Goal: Information Seeking & Learning: Find specific page/section

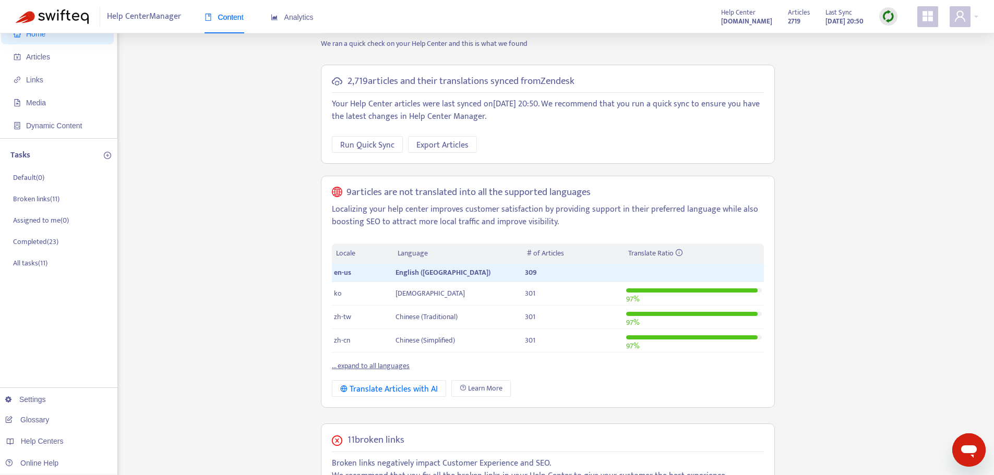
scroll to position [52, 0]
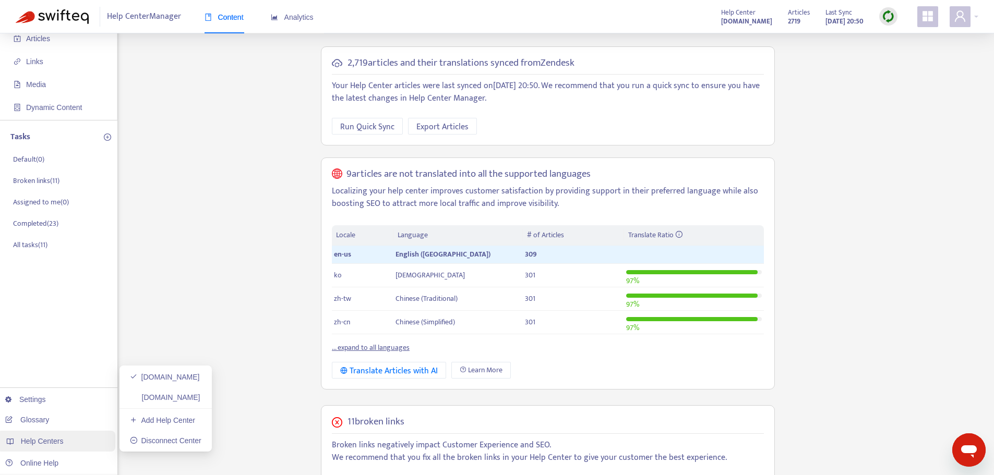
click at [45, 437] on span "Help Centers" at bounding box center [42, 441] width 43 height 8
click at [179, 374] on link "[DOMAIN_NAME]" at bounding box center [165, 377] width 70 height 8
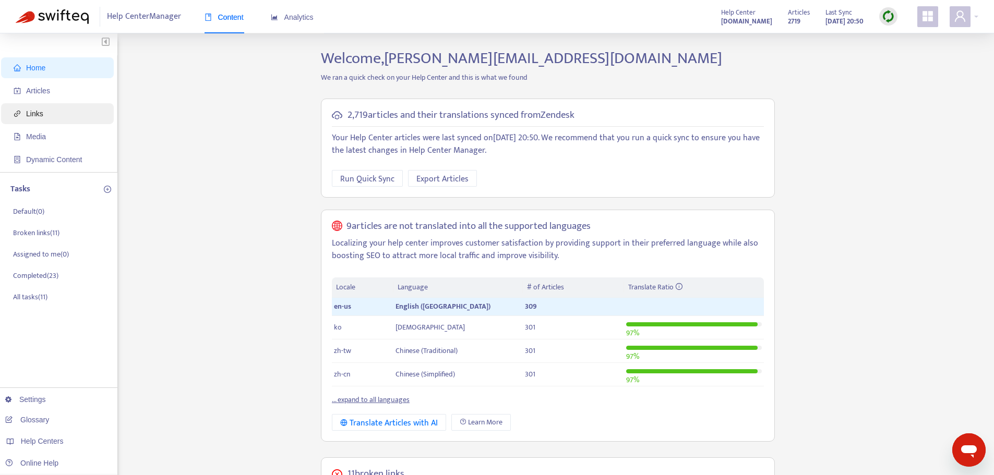
click at [37, 117] on span "Links" at bounding box center [34, 114] width 17 height 8
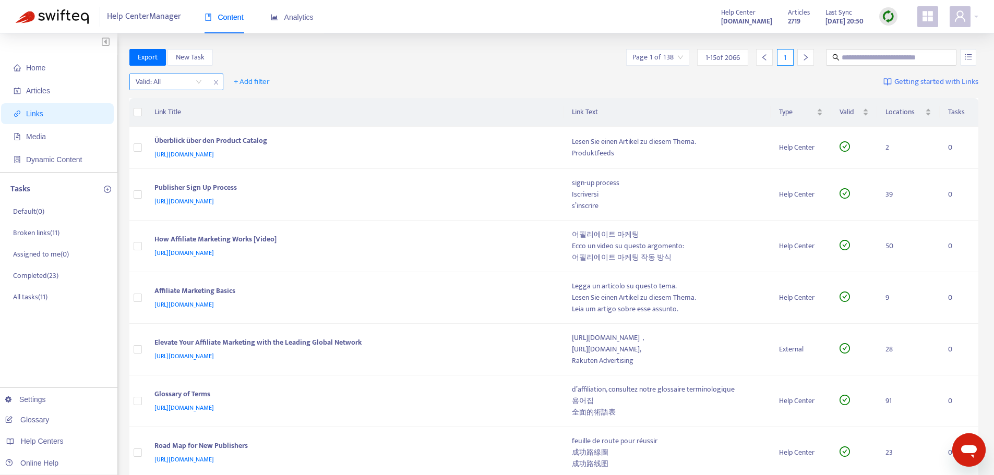
click at [185, 81] on input "search" at bounding box center [169, 82] width 66 height 16
click at [256, 82] on span "+ Add filter" at bounding box center [252, 82] width 36 height 13
click at [261, 102] on span "Language" at bounding box center [251, 102] width 35 height 11
click at [293, 80] on div "Language: All" at bounding box center [266, 82] width 78 height 16
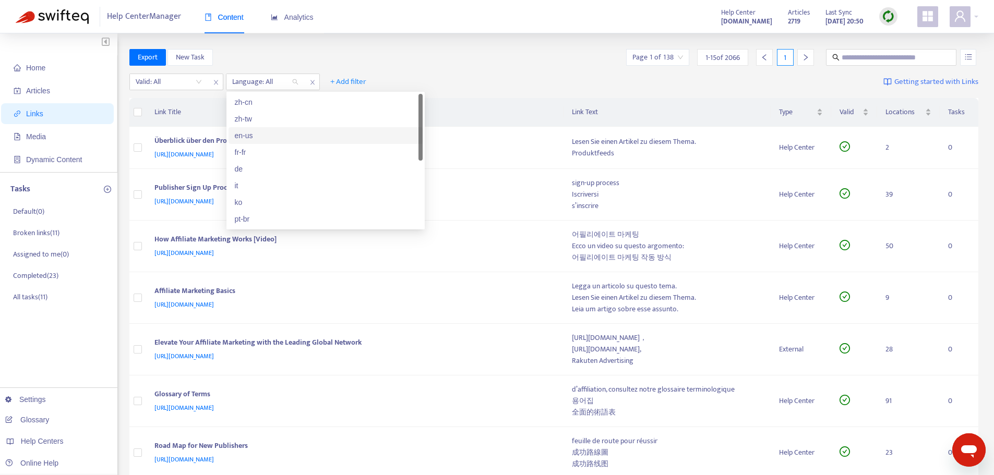
click at [260, 133] on div "en-us" at bounding box center [326, 135] width 182 height 11
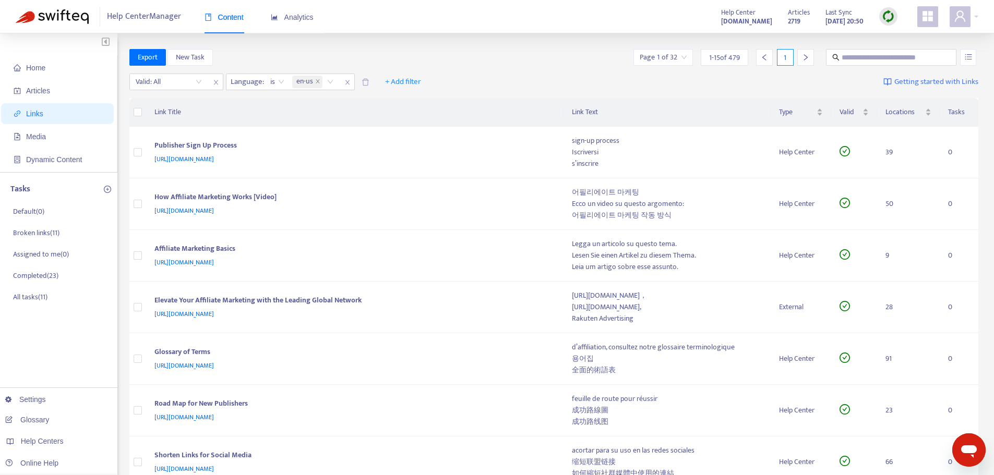
click at [519, 58] on div "Export New Task Page 1 of 32 1 - 15 of 479 1" at bounding box center [554, 57] width 850 height 17
click at [867, 114] on div "Valid" at bounding box center [854, 111] width 29 height 11
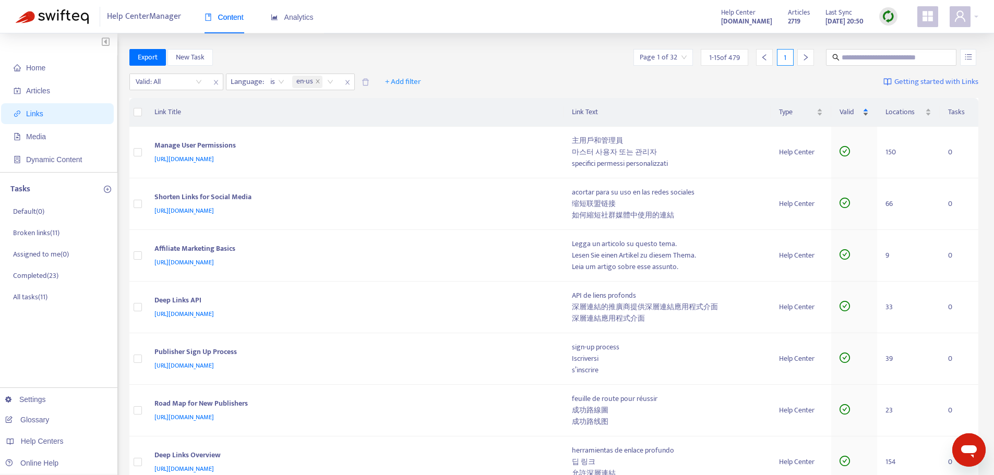
click at [864, 109] on div "Valid" at bounding box center [854, 111] width 29 height 11
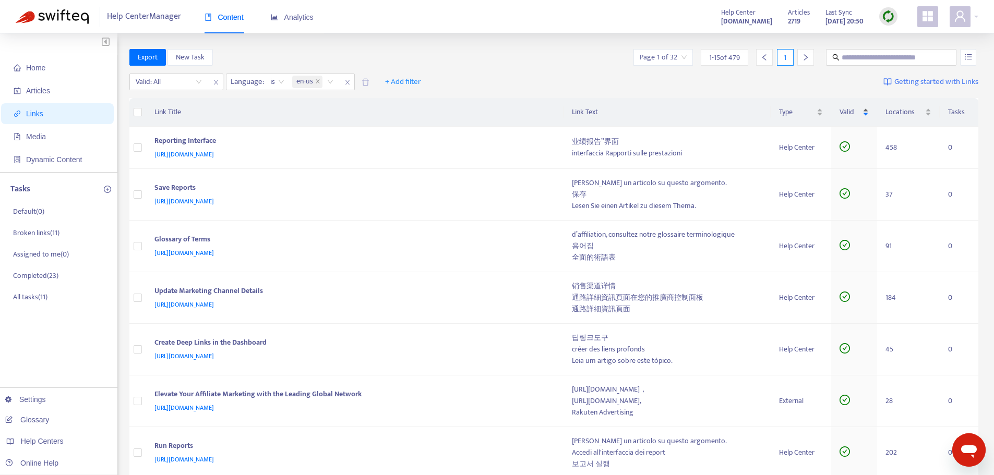
click at [866, 115] on div "Valid" at bounding box center [854, 111] width 29 height 11
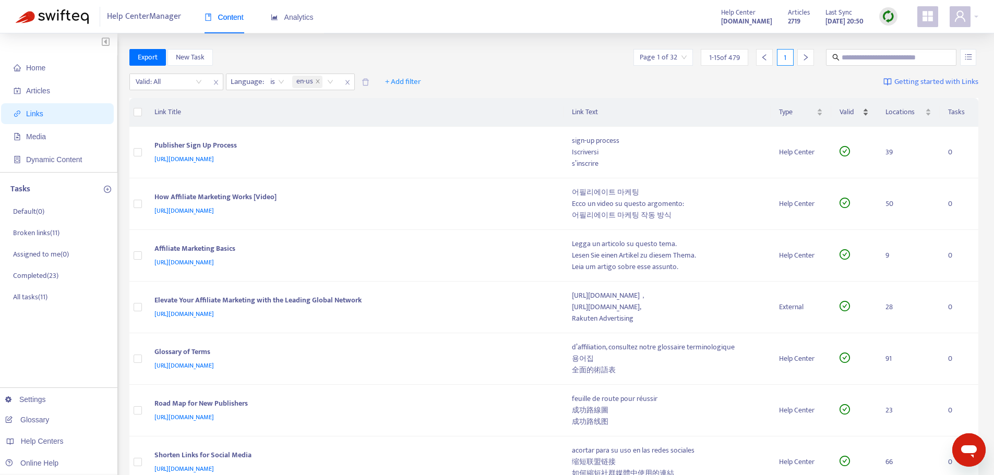
click at [866, 110] on div "Valid" at bounding box center [854, 111] width 29 height 11
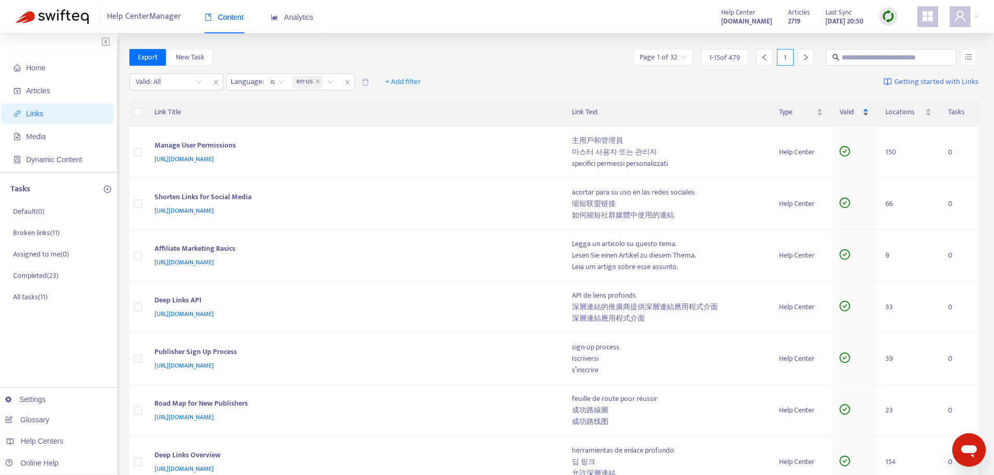
click at [866, 112] on div "Valid" at bounding box center [854, 111] width 29 height 11
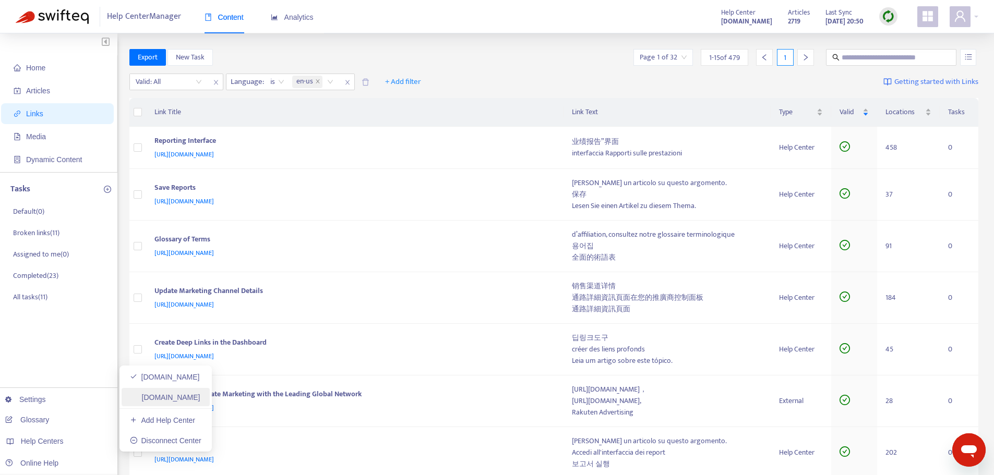
click at [197, 396] on link "[DOMAIN_NAME]" at bounding box center [165, 398] width 70 height 8
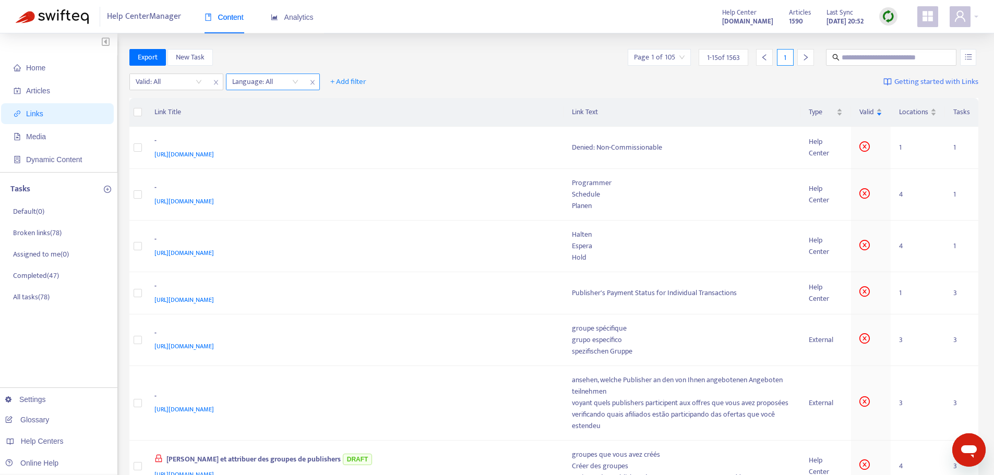
click at [261, 82] on div at bounding box center [260, 82] width 63 height 13
click at [263, 106] on div "en-us" at bounding box center [326, 102] width 182 height 11
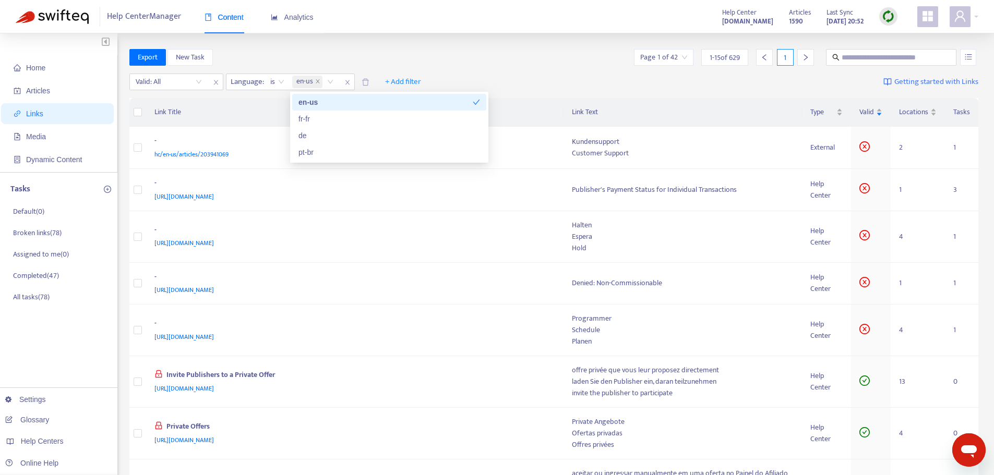
click at [454, 56] on div "Export New Task Page 1 of 42 1 - 15 of 629 1" at bounding box center [554, 57] width 850 height 17
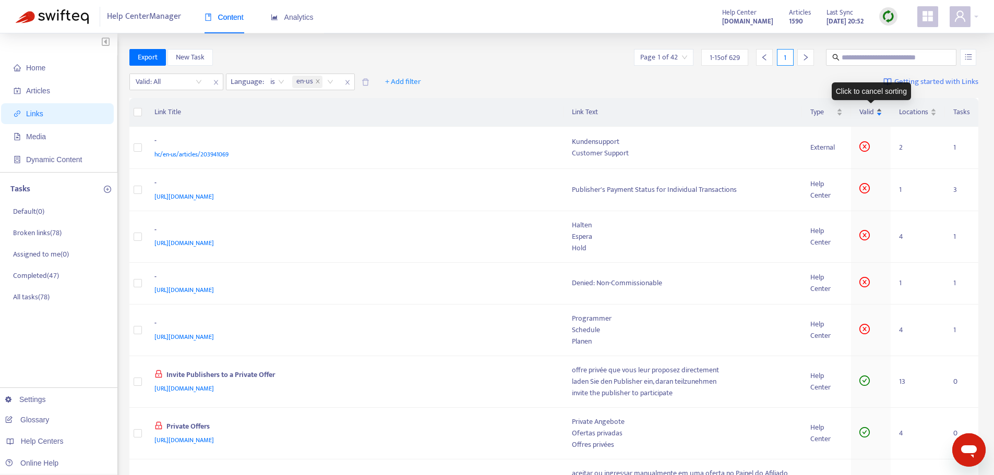
click at [882, 113] on div "Valid" at bounding box center [871, 111] width 23 height 11
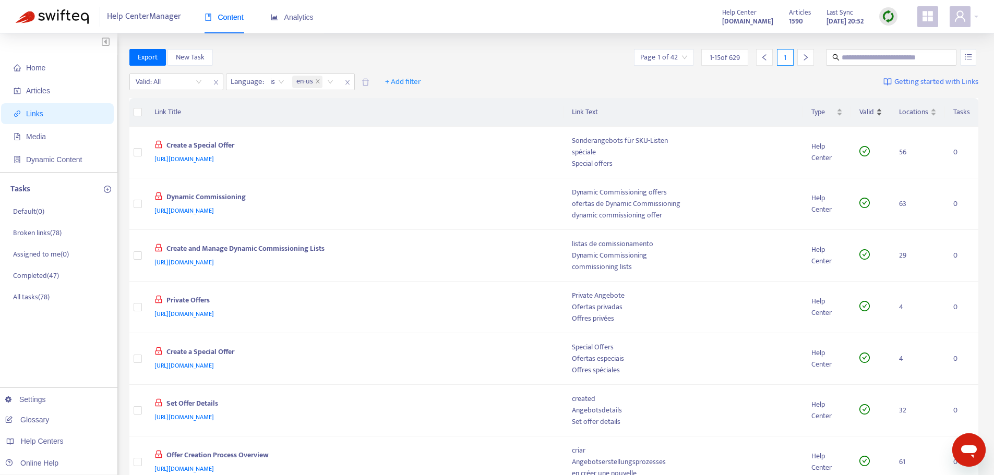
click at [882, 113] on div "Valid" at bounding box center [871, 111] width 23 height 11
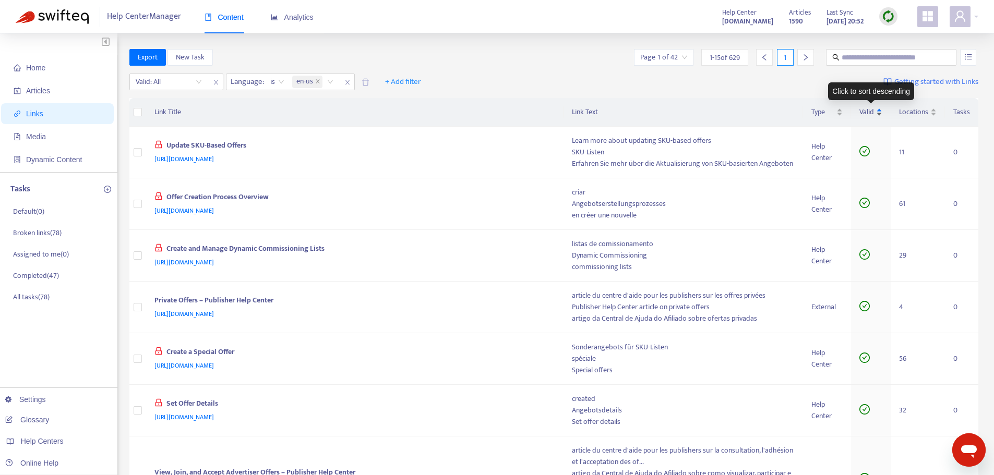
click at [879, 114] on div "Valid" at bounding box center [871, 111] width 23 height 11
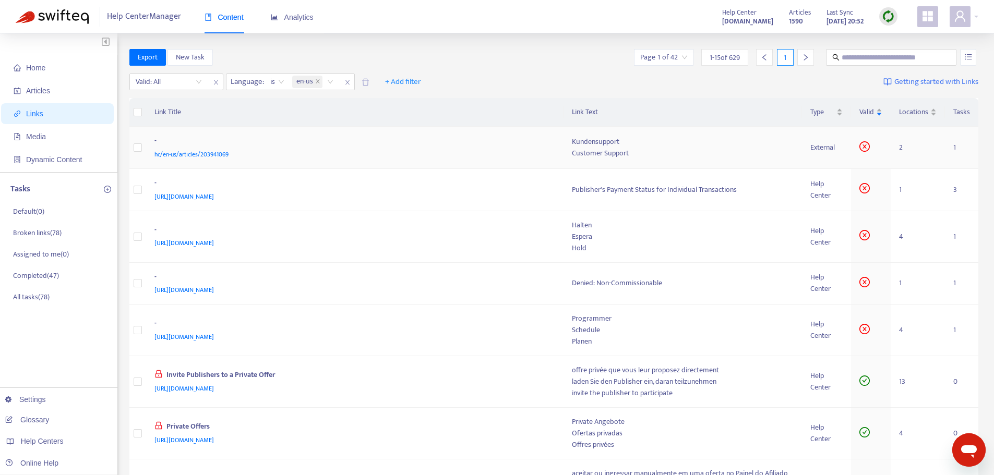
drag, startPoint x: 198, startPoint y: 153, endPoint x: 556, endPoint y: 154, distance: 358.1
click at [556, 154] on td "- hc/en-us/articles/203941069" at bounding box center [355, 148] width 418 height 42
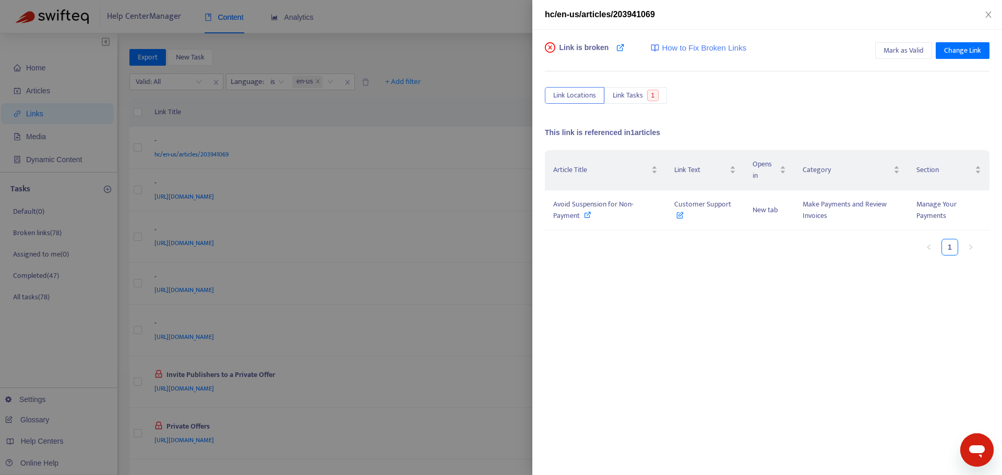
drag, startPoint x: 569, startPoint y: 204, endPoint x: 847, endPoint y: 283, distance: 289.1
click at [847, 283] on div "Article Title Link Text Opens in Category Section Avoid Suspension for Non-Paym…" at bounding box center [767, 254] width 445 height 209
click at [589, 216] on icon at bounding box center [587, 214] width 7 height 7
click at [988, 15] on icon "close" at bounding box center [988, 14] width 8 height 8
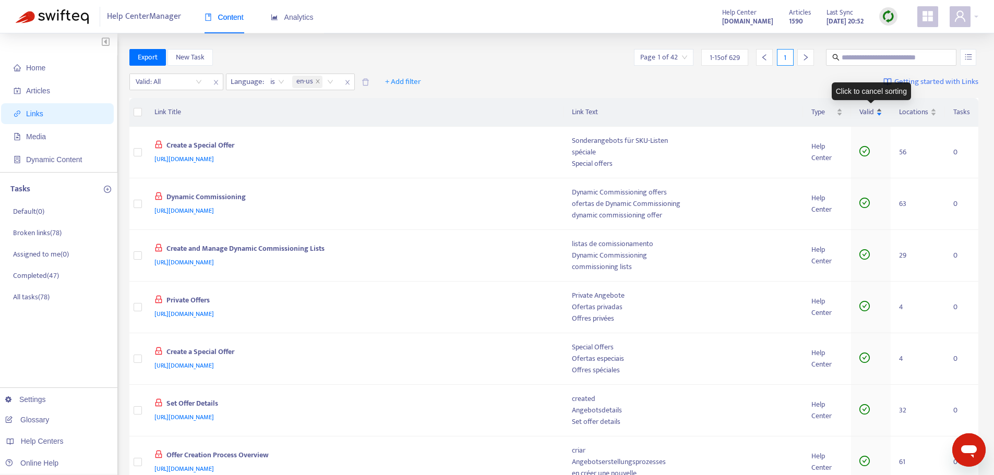
click at [881, 113] on div "Valid" at bounding box center [871, 111] width 23 height 11
click at [879, 110] on div "Valid" at bounding box center [871, 111] width 23 height 11
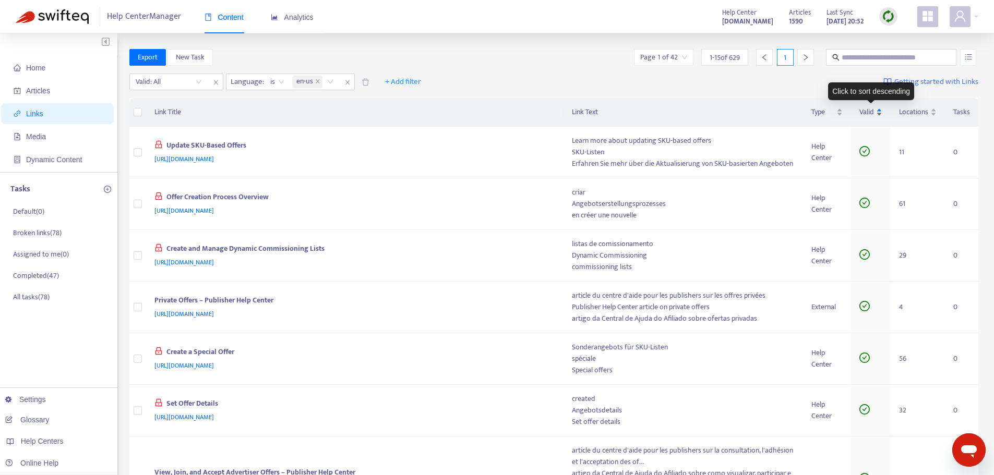
click at [881, 113] on div "Valid" at bounding box center [871, 111] width 23 height 11
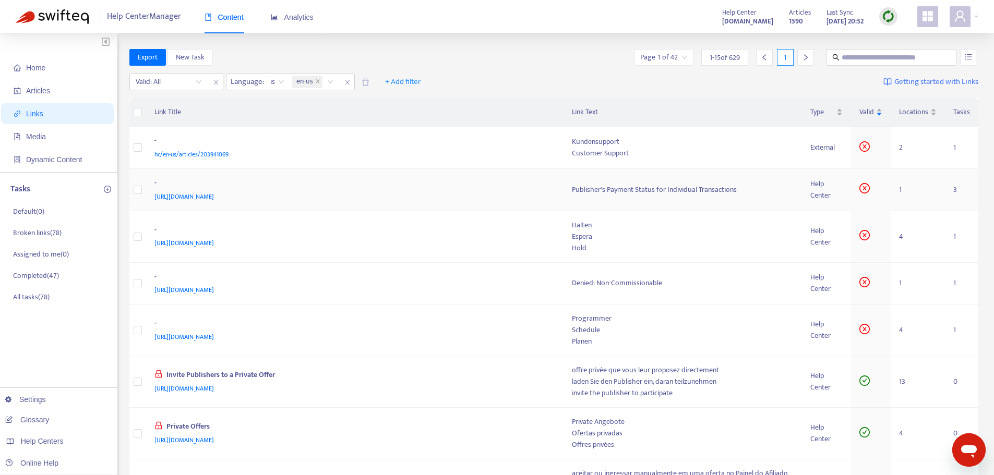
click at [518, 186] on div "-" at bounding box center [352, 184] width 397 height 14
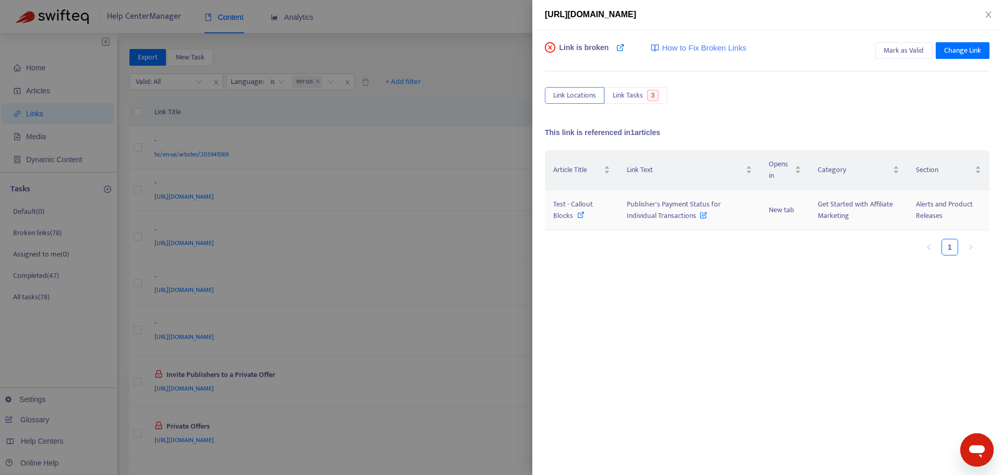
click at [579, 216] on icon at bounding box center [580, 214] width 7 height 7
click at [988, 11] on icon "close" at bounding box center [988, 14] width 8 height 8
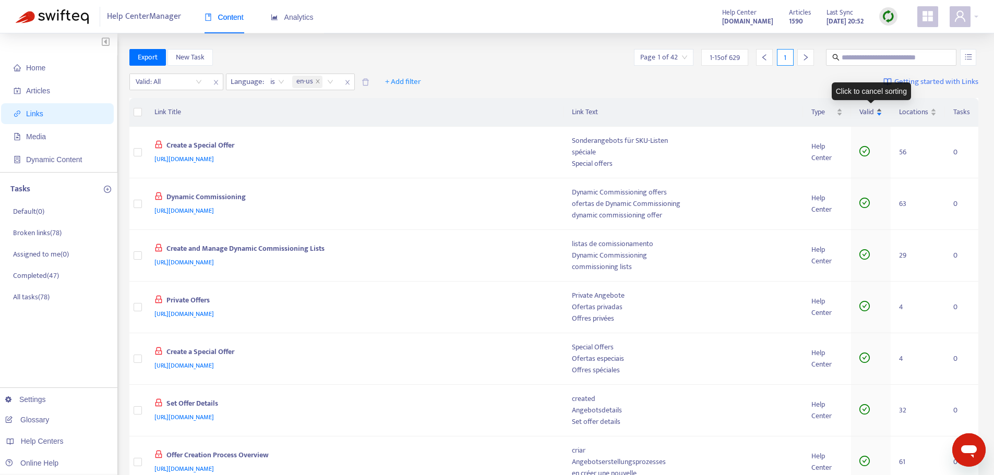
click at [881, 109] on div "Valid" at bounding box center [871, 111] width 23 height 11
click at [879, 111] on div "Valid" at bounding box center [871, 111] width 23 height 11
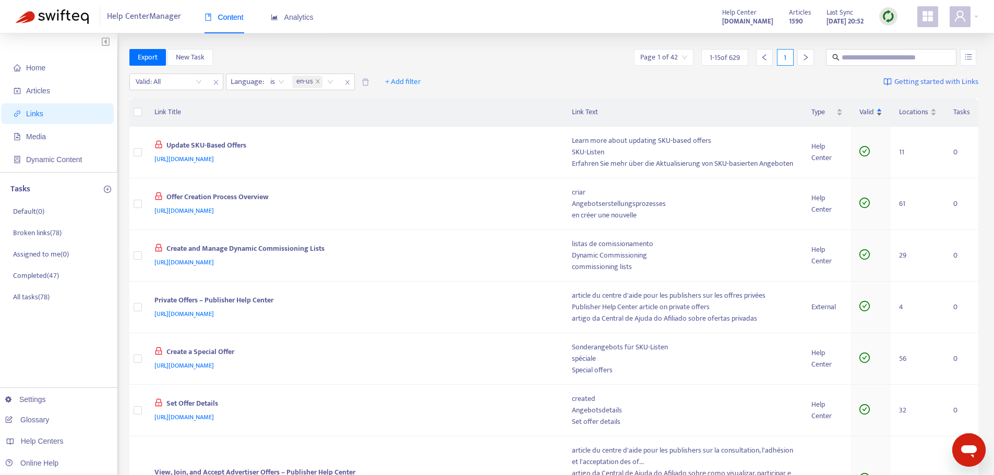
click at [880, 114] on div "Valid" at bounding box center [871, 111] width 23 height 11
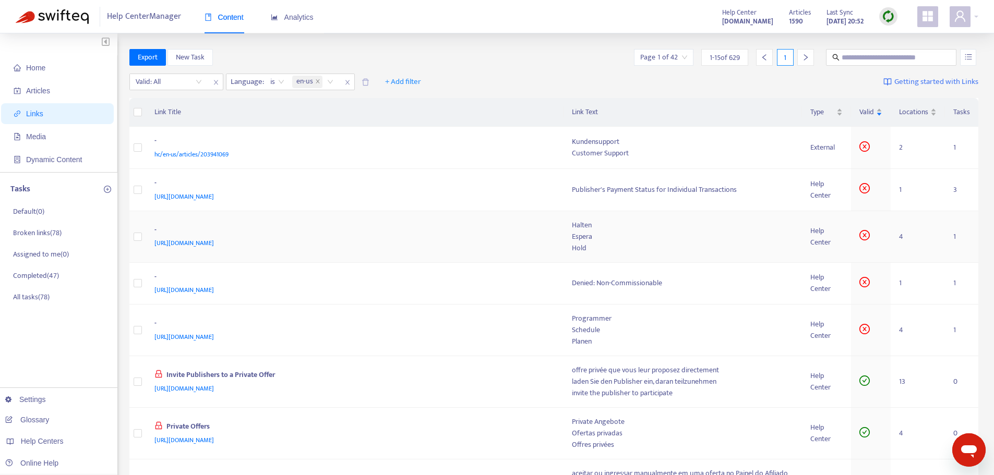
click at [376, 242] on div "[URL][DOMAIN_NAME]" at bounding box center [352, 242] width 397 height 11
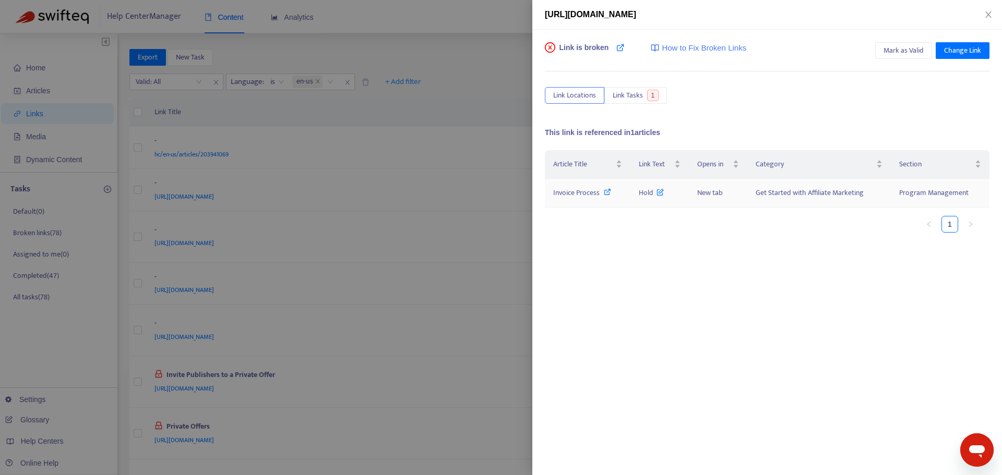
click at [607, 195] on icon at bounding box center [607, 191] width 7 height 7
click at [990, 16] on icon "close" at bounding box center [988, 14] width 6 height 6
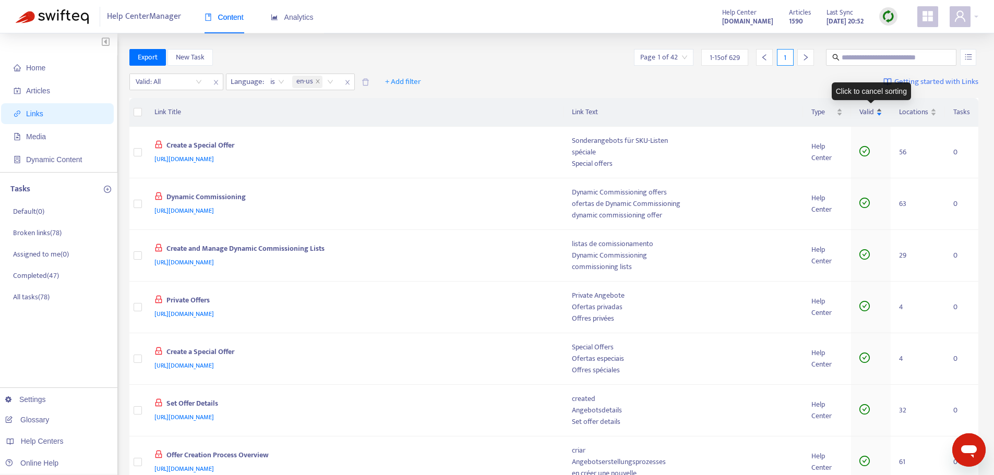
click at [876, 112] on div "Valid" at bounding box center [871, 111] width 23 height 11
click at [880, 114] on div "Valid" at bounding box center [871, 111] width 23 height 11
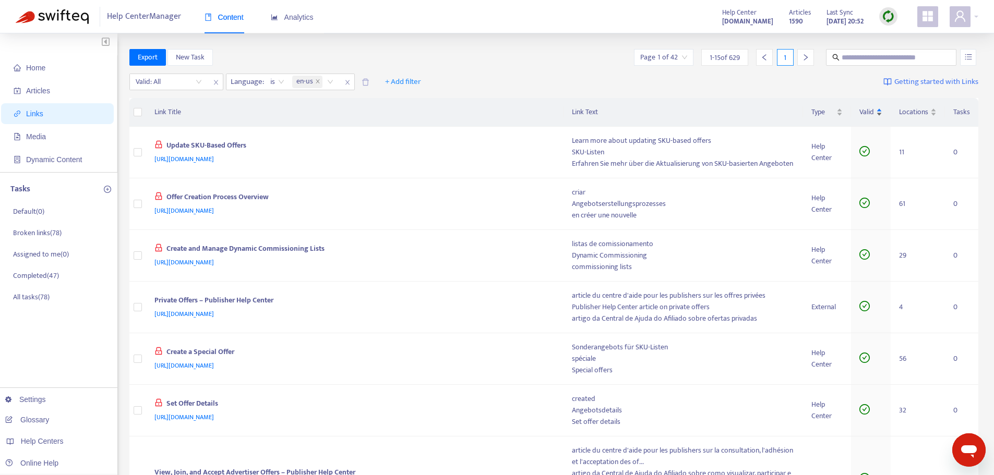
click at [880, 114] on div "Valid" at bounding box center [871, 111] width 23 height 11
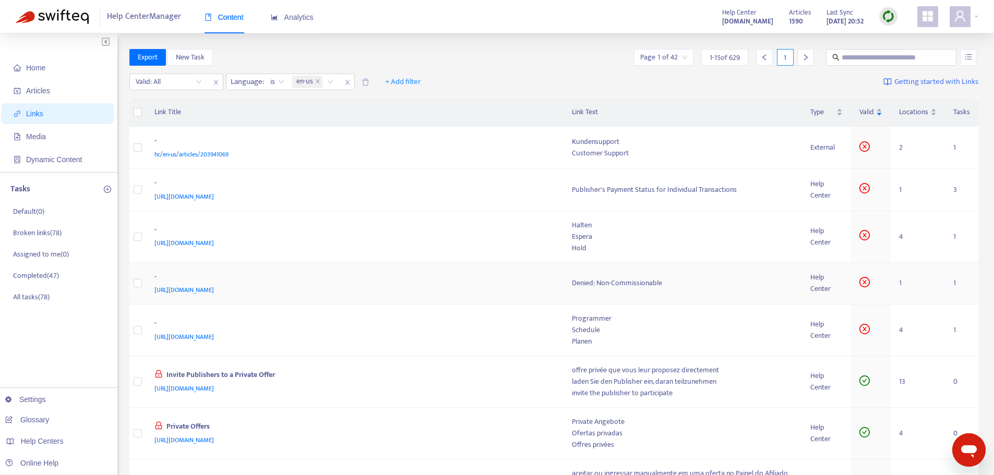
click at [401, 283] on div "-" at bounding box center [352, 278] width 397 height 14
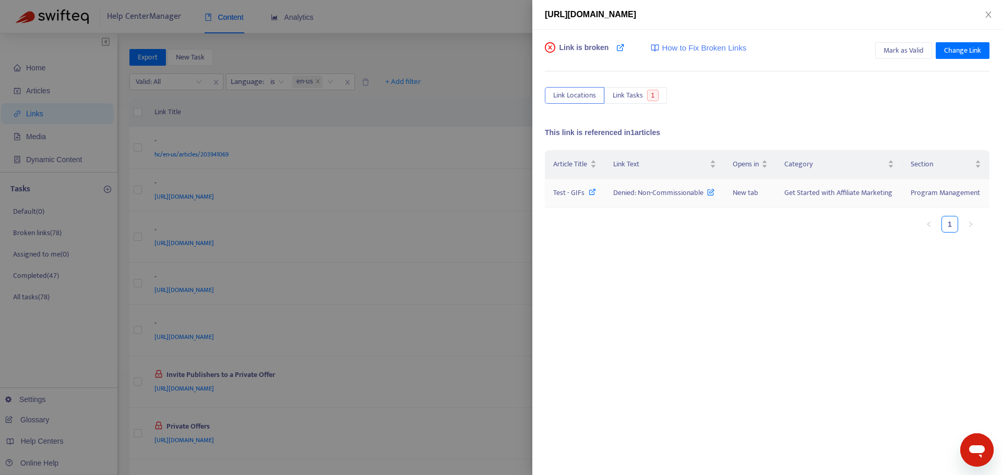
click at [592, 191] on icon at bounding box center [592, 191] width 7 height 7
click at [993, 10] on button "Close" at bounding box center [988, 15] width 15 height 10
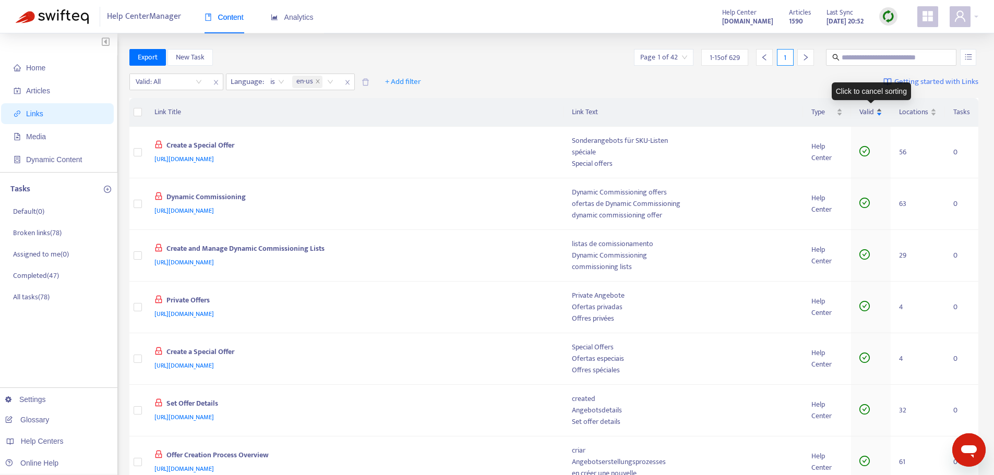
click at [882, 114] on div "Valid" at bounding box center [871, 111] width 23 height 11
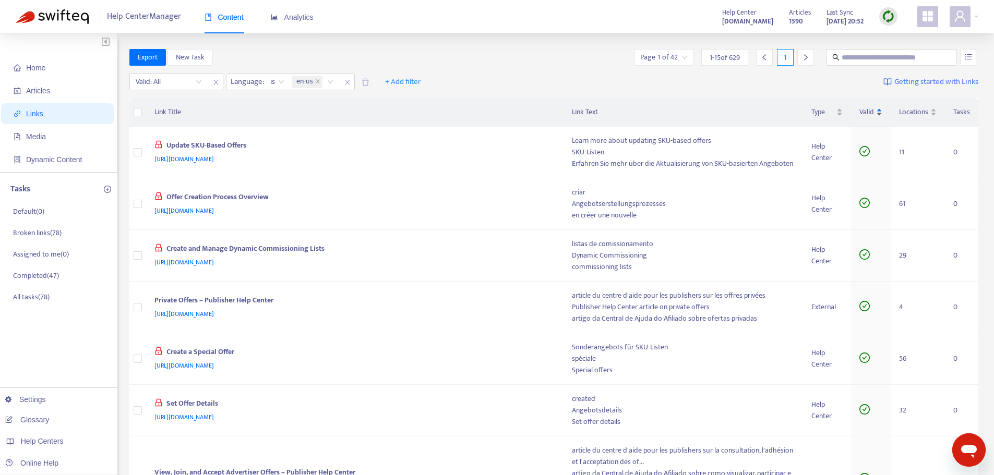
click at [878, 114] on div "Valid" at bounding box center [871, 111] width 23 height 11
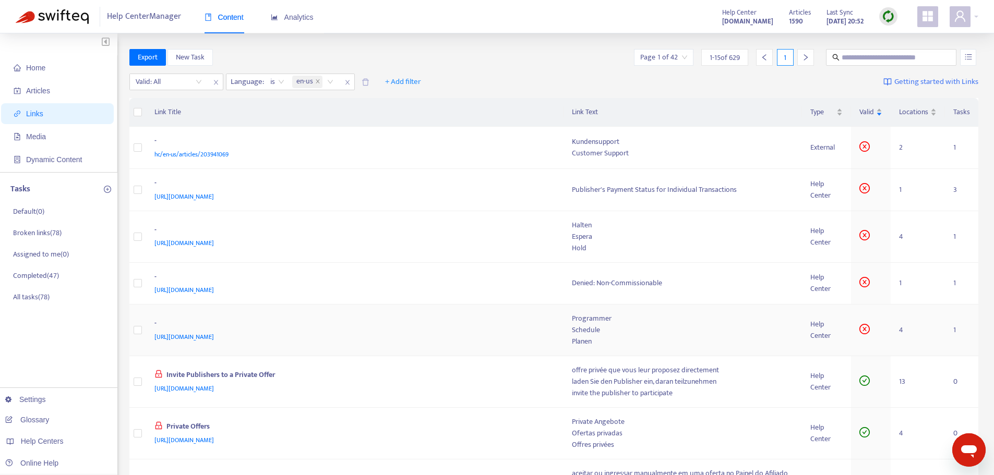
click at [403, 330] on div "-" at bounding box center [352, 325] width 397 height 14
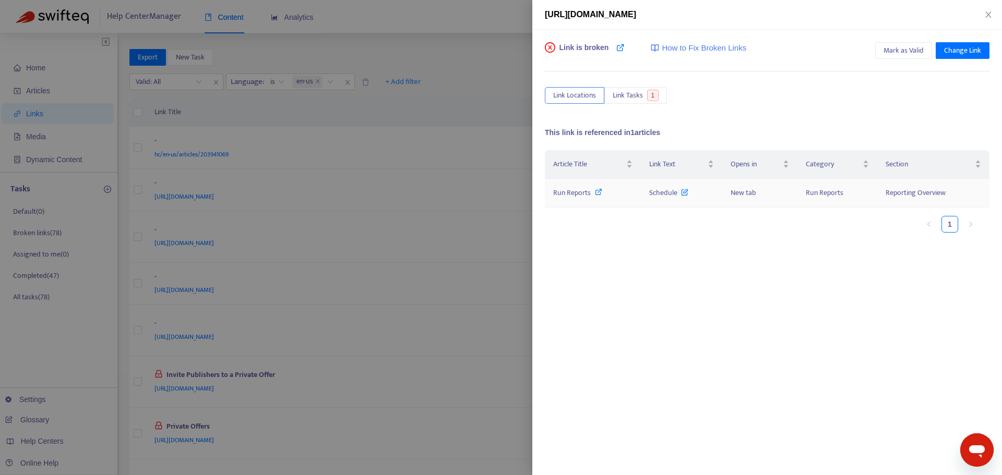
click at [569, 193] on span "Run Reports" at bounding box center [572, 193] width 38 height 12
click at [987, 14] on icon "close" at bounding box center [988, 14] width 8 height 8
